Goal: Information Seeking & Learning: Learn about a topic

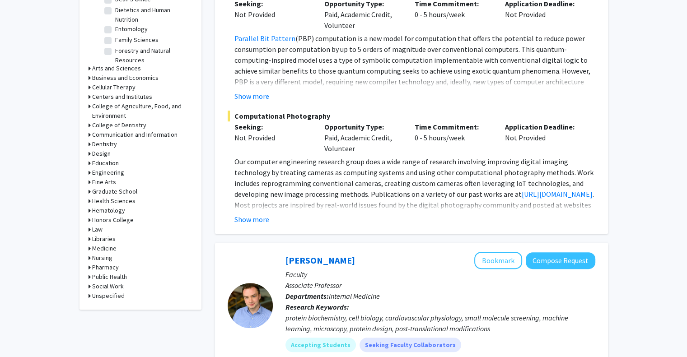
scroll to position [328, 0]
click at [104, 171] on h3 "Engineering" at bounding box center [108, 172] width 32 height 9
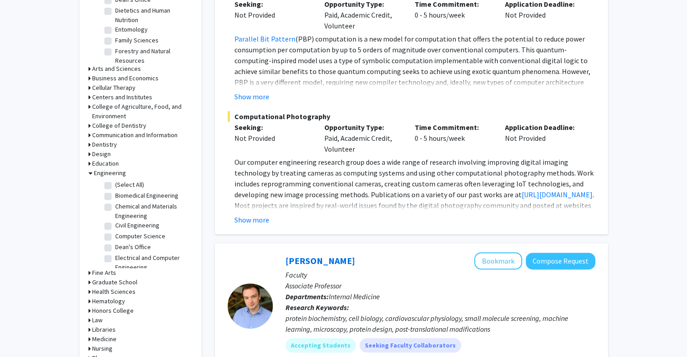
click at [115, 183] on label "(Select All)" at bounding box center [129, 184] width 29 height 9
click at [115, 183] on input "(Select All)" at bounding box center [118, 183] width 6 height 6
checkbox input "true"
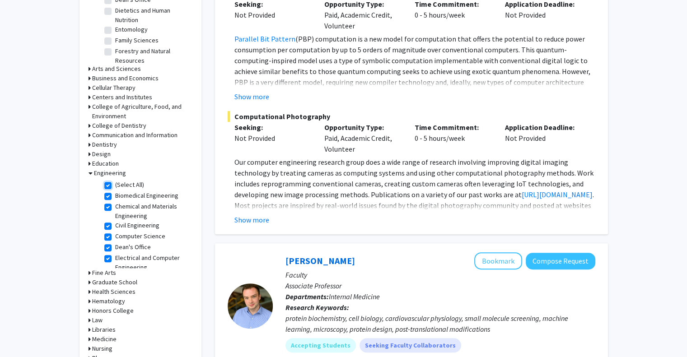
checkbox input "true"
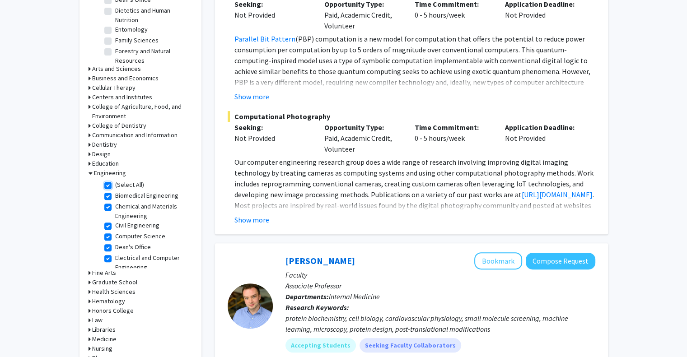
checkbox input "true"
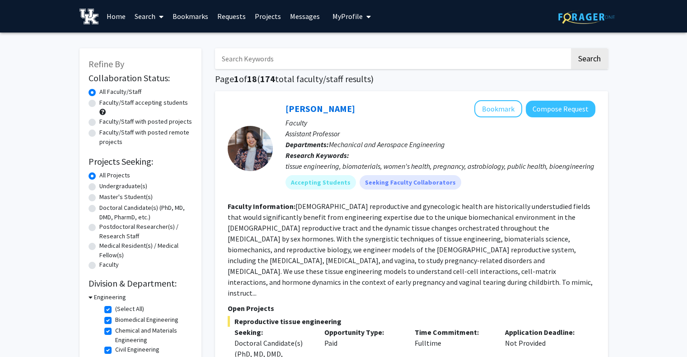
click at [172, 99] on label "Faculty/Staff accepting students" at bounding box center [143, 102] width 89 height 9
click at [105, 99] on input "Faculty/Staff accepting students" at bounding box center [102, 101] width 6 height 6
radio input "true"
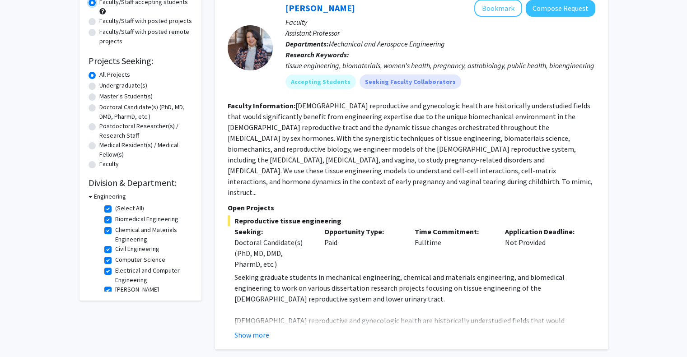
scroll to position [108, 0]
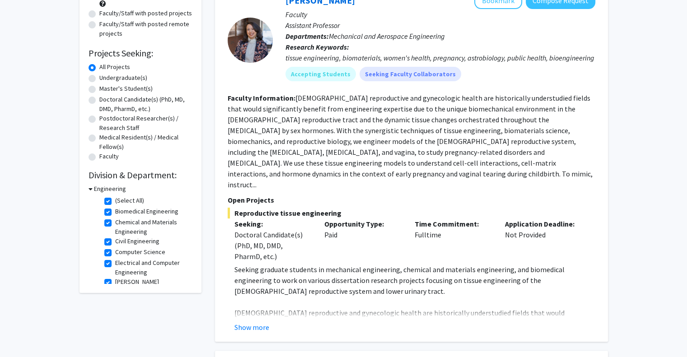
click at [244, 322] on button "Show more" at bounding box center [251, 327] width 35 height 11
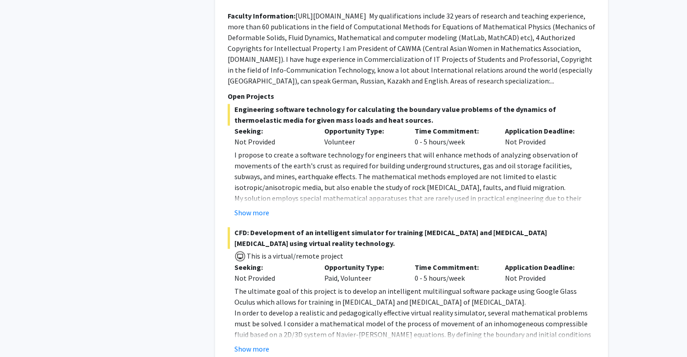
scroll to position [1184, 0]
